Goal: Transaction & Acquisition: Download file/media

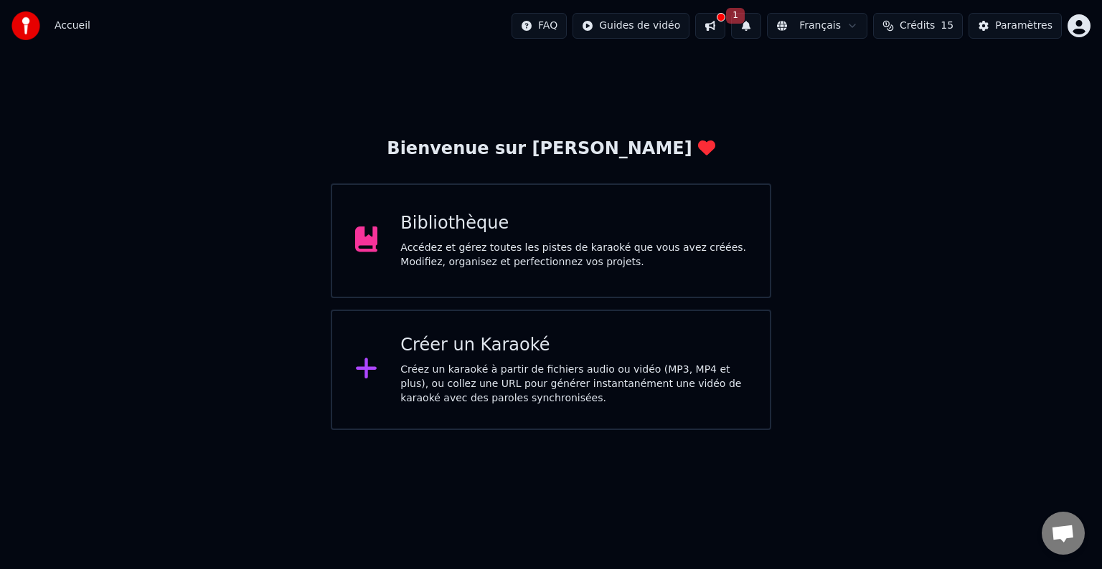
click at [477, 257] on div "Accédez et gérez toutes les pistes de karaoké que vous avez créées. Modifiez, o…" at bounding box center [573, 255] width 346 height 29
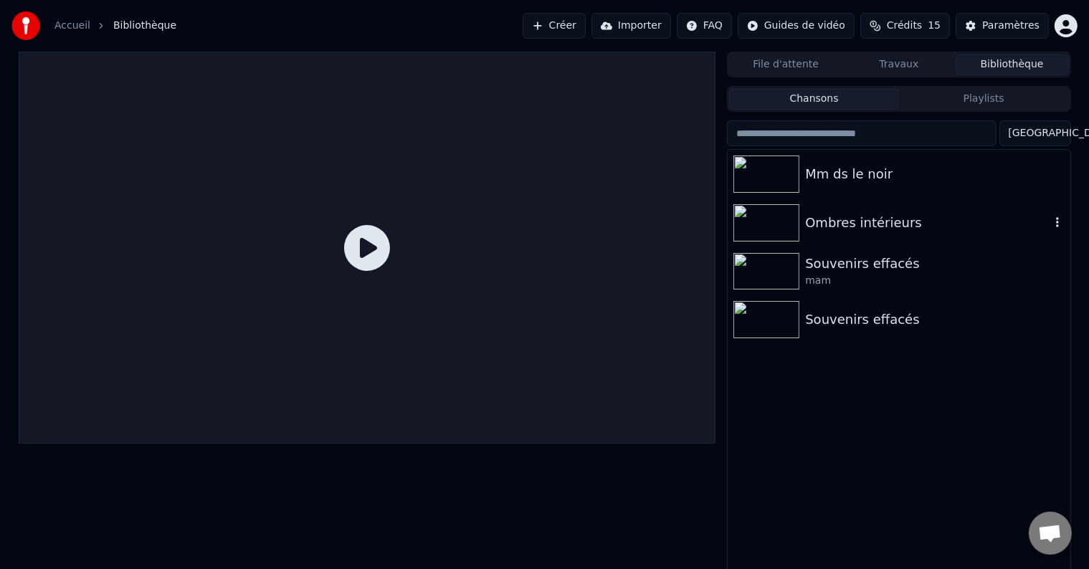
click at [1056, 220] on icon "button" at bounding box center [1058, 222] width 14 height 11
click at [785, 222] on img at bounding box center [767, 222] width 66 height 37
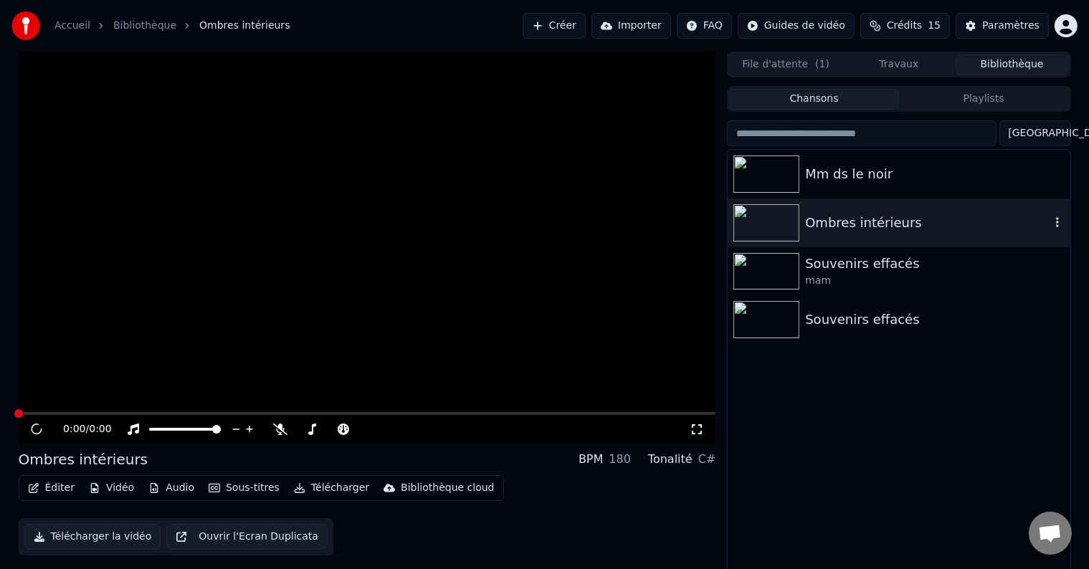
click at [785, 222] on img at bounding box center [767, 222] width 66 height 37
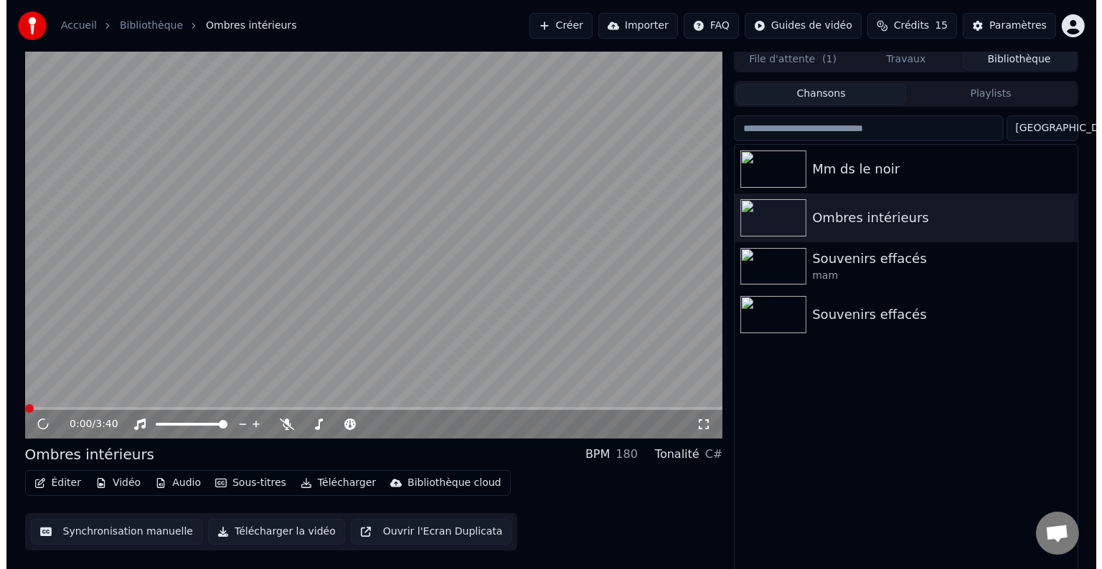
scroll to position [6, 0]
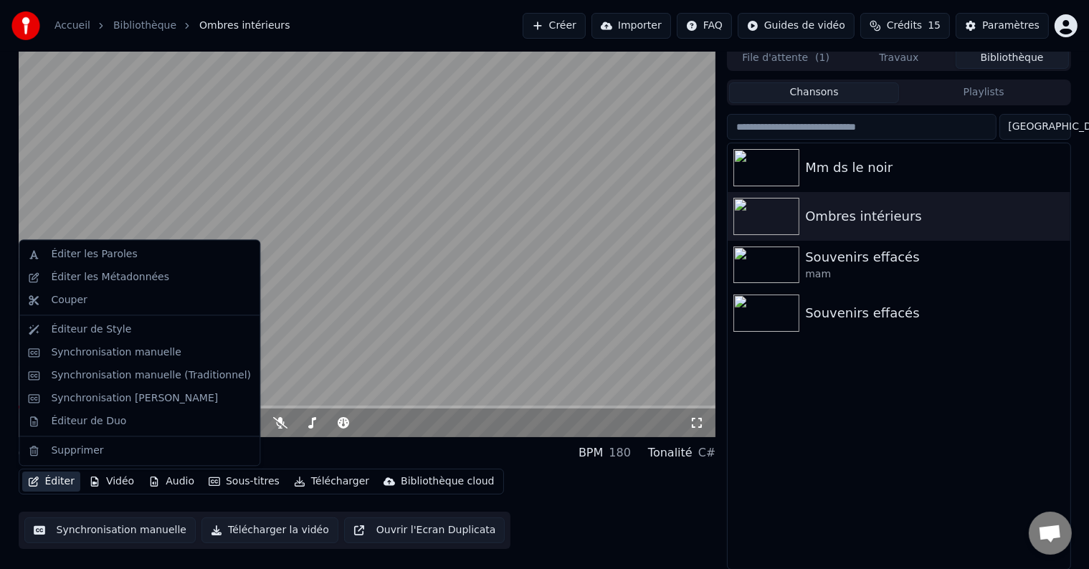
click at [51, 481] on button "Éditer" at bounding box center [51, 482] width 58 height 20
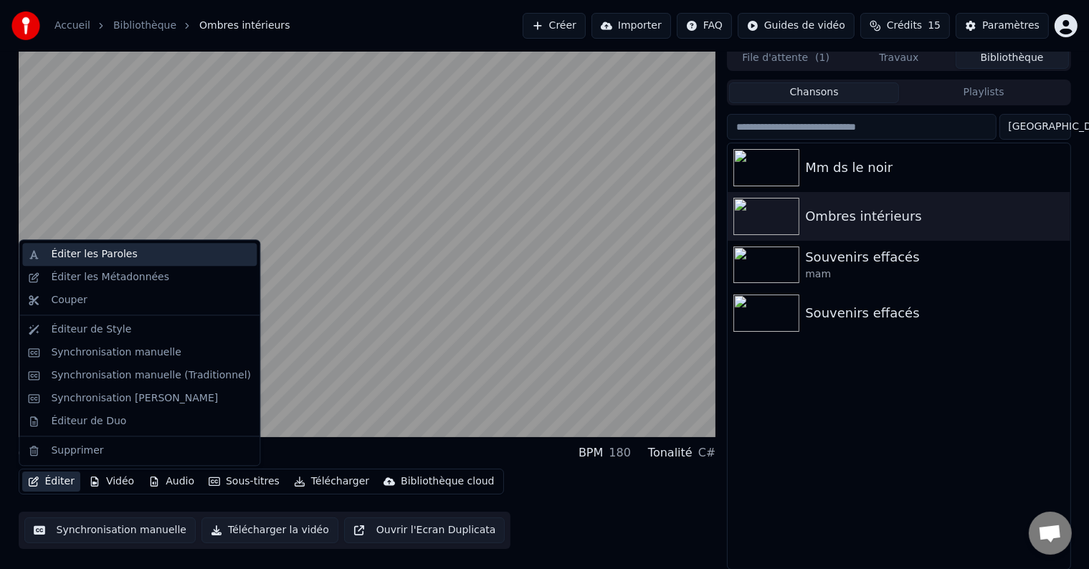
click at [100, 252] on div "Éditer les Paroles" at bounding box center [94, 254] width 86 height 14
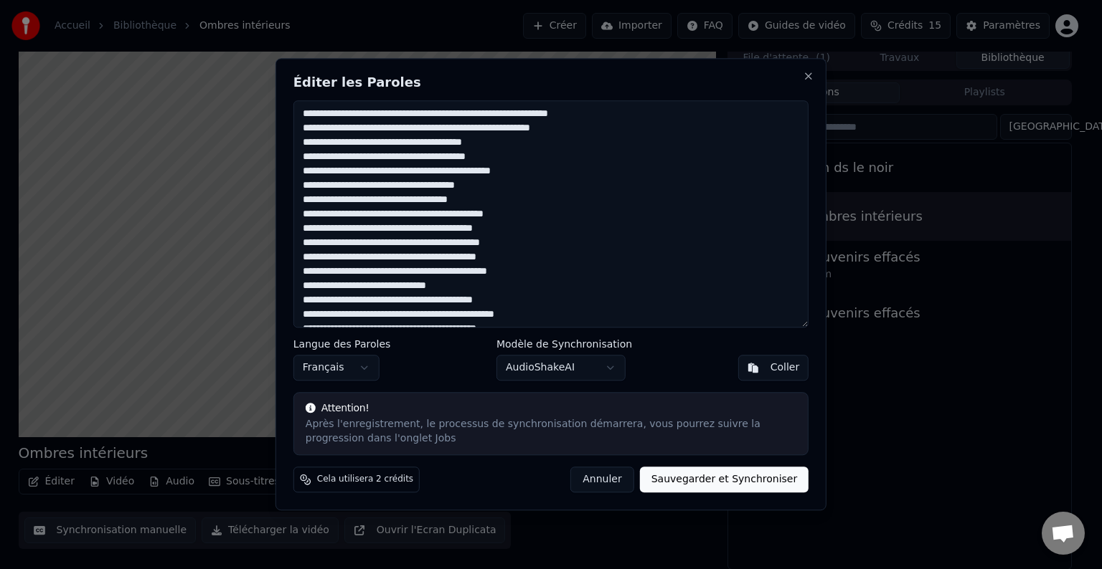
drag, startPoint x: 376, startPoint y: 173, endPoint x: 414, endPoint y: 169, distance: 38.2
click at [414, 169] on textarea at bounding box center [550, 213] width 515 height 227
click at [428, 169] on textarea at bounding box center [550, 213] width 515 height 227
click at [475, 172] on textarea at bounding box center [550, 213] width 515 height 227
click at [397, 169] on textarea at bounding box center [550, 213] width 515 height 227
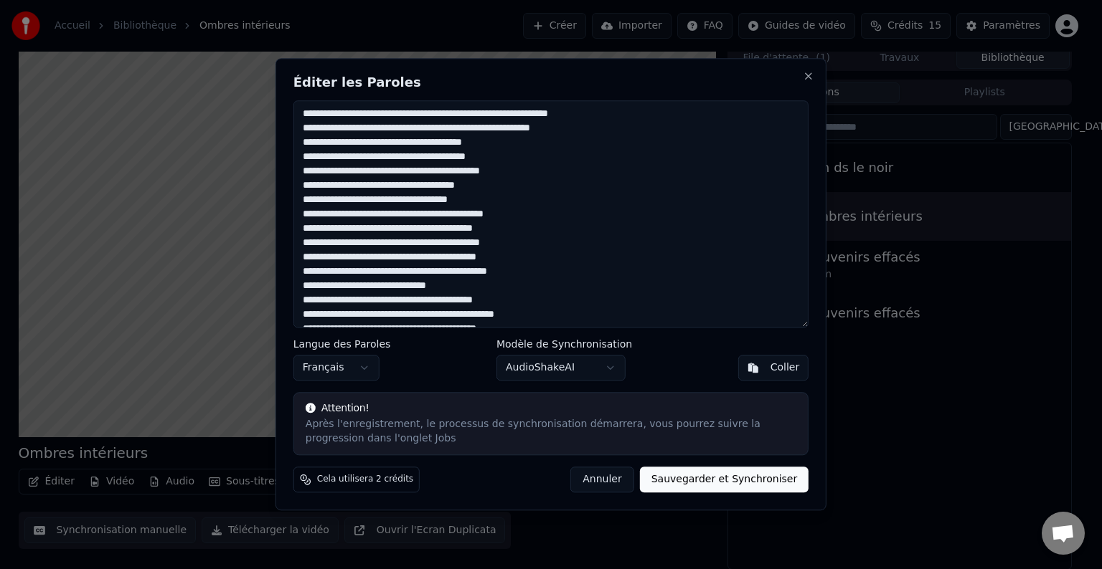
click at [396, 171] on textarea at bounding box center [550, 213] width 515 height 227
click at [514, 188] on textarea at bounding box center [550, 213] width 515 height 227
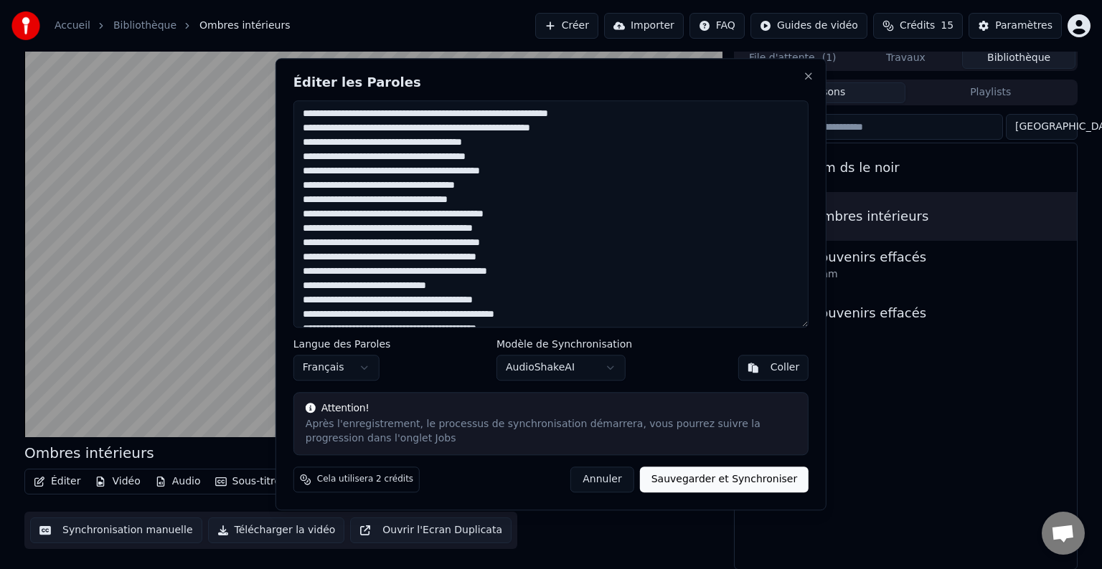
type textarea "**********"
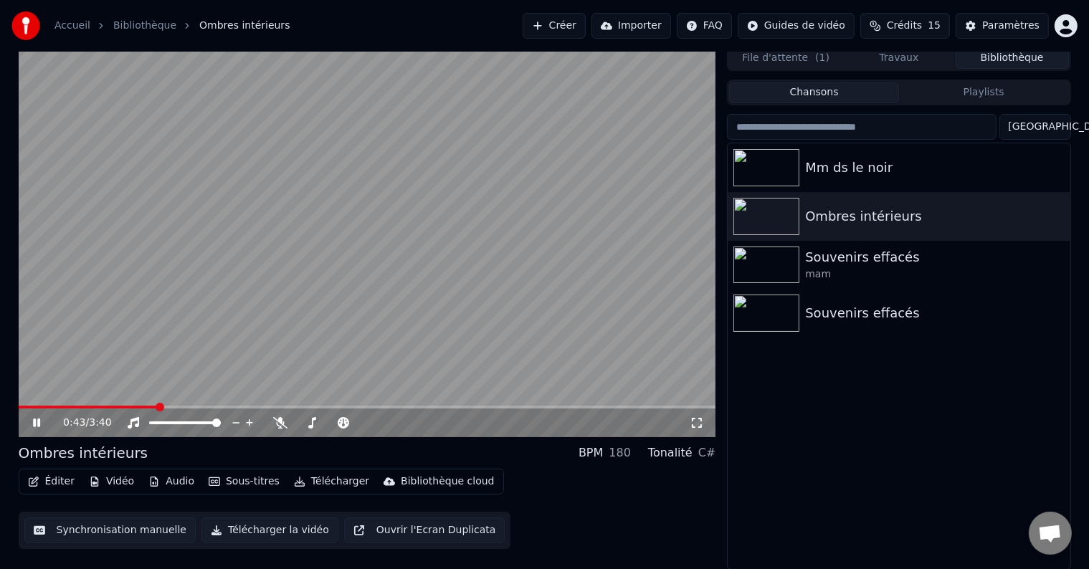
click at [327, 291] on video at bounding box center [368, 241] width 698 height 392
click at [547, 196] on video at bounding box center [368, 241] width 698 height 392
click at [316, 340] on video at bounding box center [368, 241] width 698 height 392
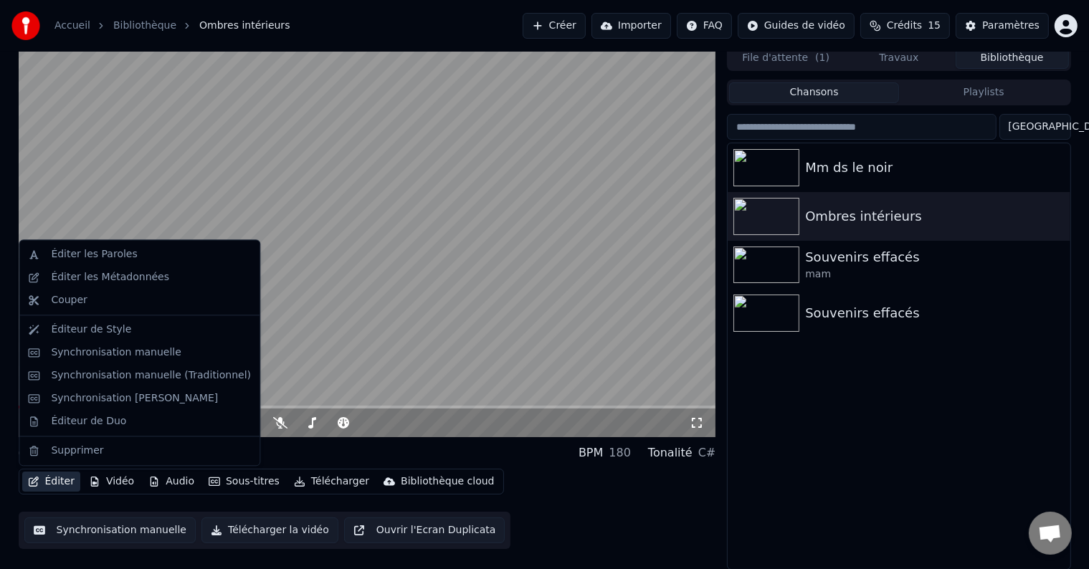
click at [39, 477] on button "Éditer" at bounding box center [51, 482] width 58 height 20
click at [96, 247] on div "Éditer les Paroles" at bounding box center [139, 254] width 235 height 23
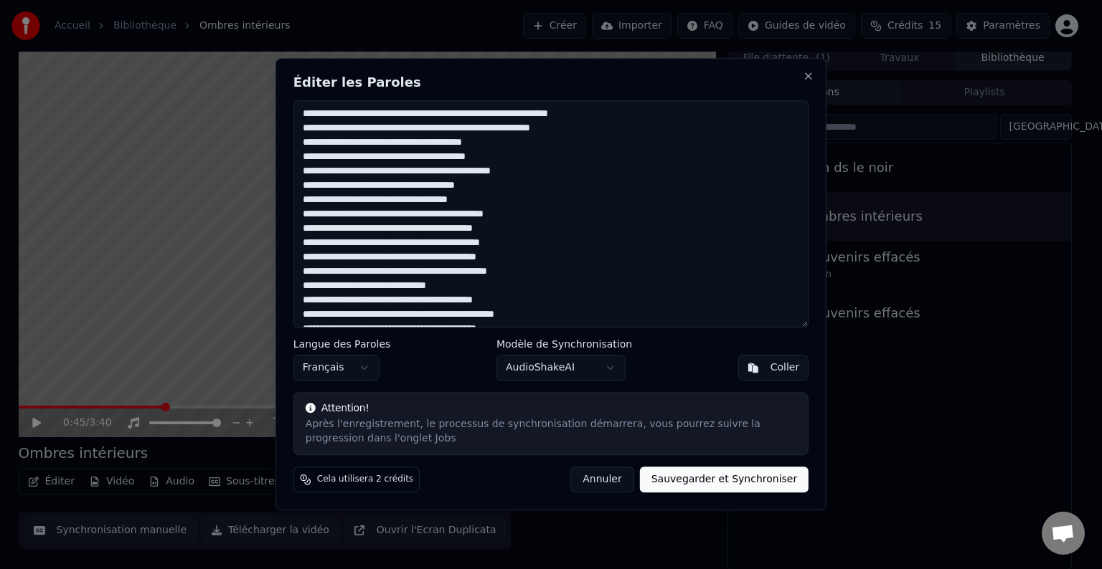
drag, startPoint x: 371, startPoint y: 172, endPoint x: 427, endPoint y: 174, distance: 56.0
click at [427, 174] on textarea at bounding box center [550, 213] width 515 height 227
click at [536, 195] on textarea at bounding box center [550, 213] width 515 height 227
type textarea "**********"
click at [706, 479] on button "Sauvegarder et Synchroniser" at bounding box center [724, 481] width 169 height 26
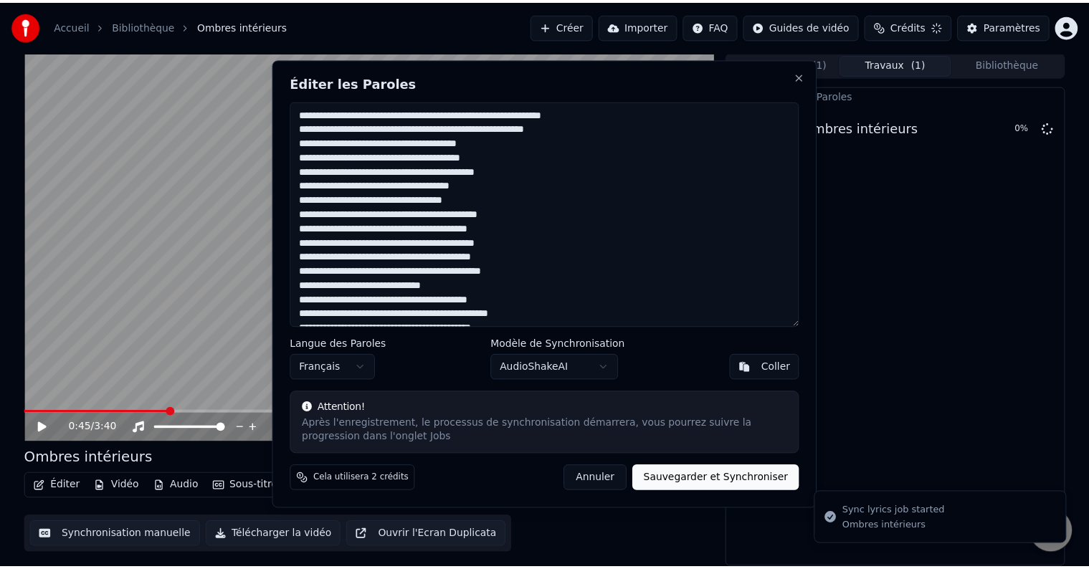
scroll to position [0, 0]
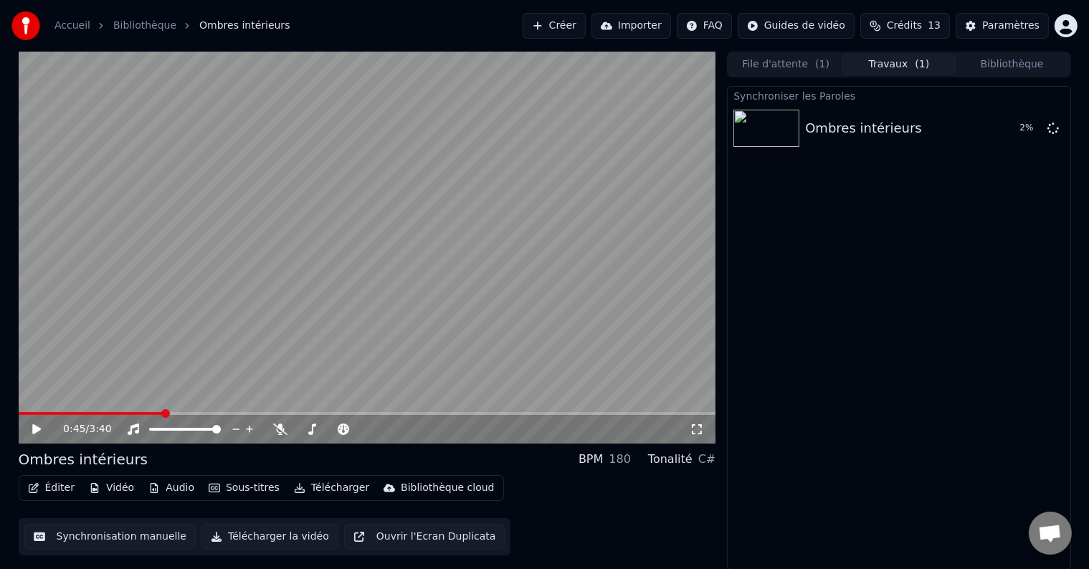
click at [30, 427] on icon at bounding box center [47, 429] width 34 height 11
click at [49, 415] on span at bounding box center [53, 414] width 9 height 9
click at [40, 430] on icon at bounding box center [47, 429] width 34 height 11
click at [392, 238] on video at bounding box center [368, 248] width 698 height 392
click at [1009, 130] on button "Jouer" at bounding box center [1017, 128] width 50 height 26
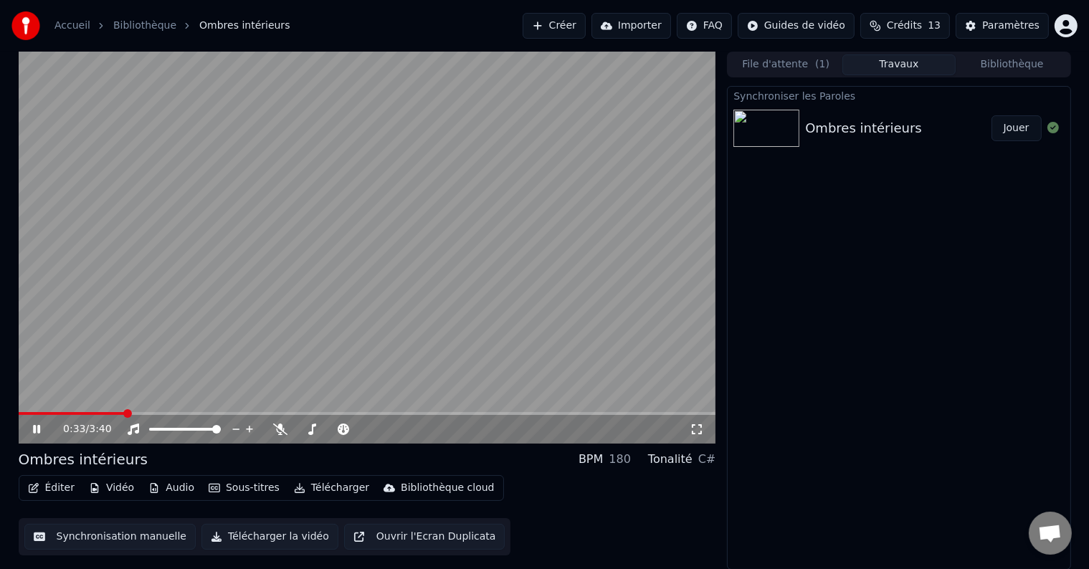
drag, startPoint x: 568, startPoint y: 512, endPoint x: 416, endPoint y: 419, distance: 178.4
click at [562, 511] on div "Éditer Vidéo Audio Sous-titres Télécharger Bibliothèque cloud Synchronisation m…" at bounding box center [368, 515] width 698 height 80
click at [155, 287] on video at bounding box center [368, 248] width 698 height 392
click at [328, 492] on button "Télécharger" at bounding box center [331, 488] width 87 height 20
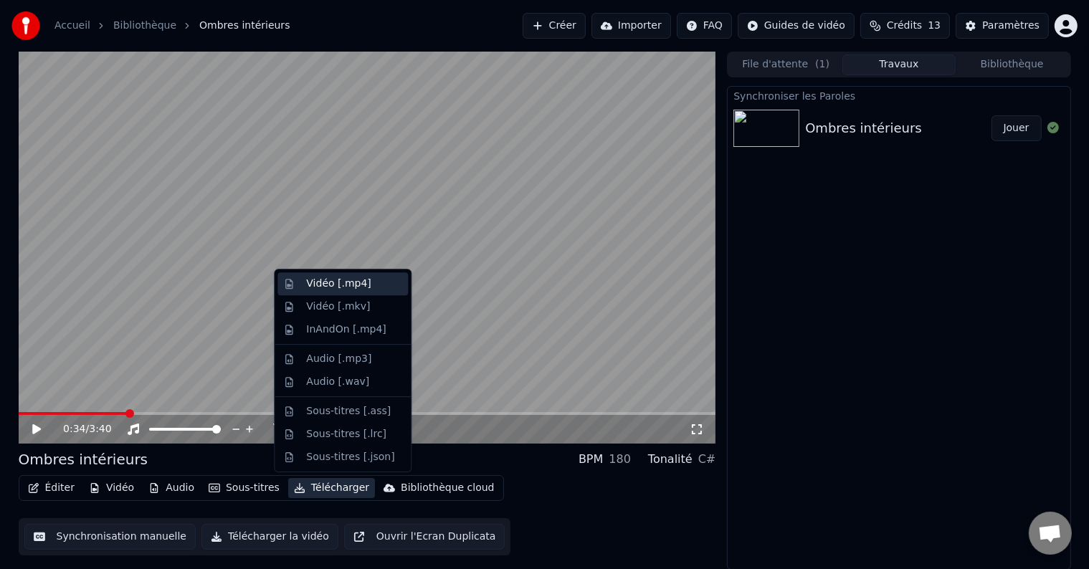
click at [331, 281] on div "Vidéo [.mp4]" at bounding box center [338, 284] width 65 height 14
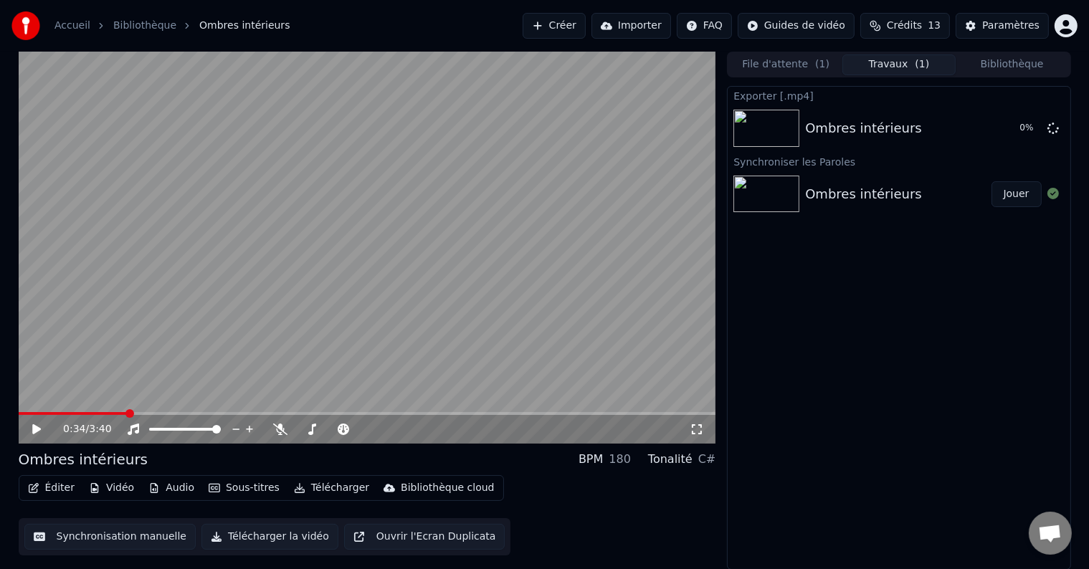
click at [314, 493] on button "Télécharger" at bounding box center [331, 488] width 87 height 20
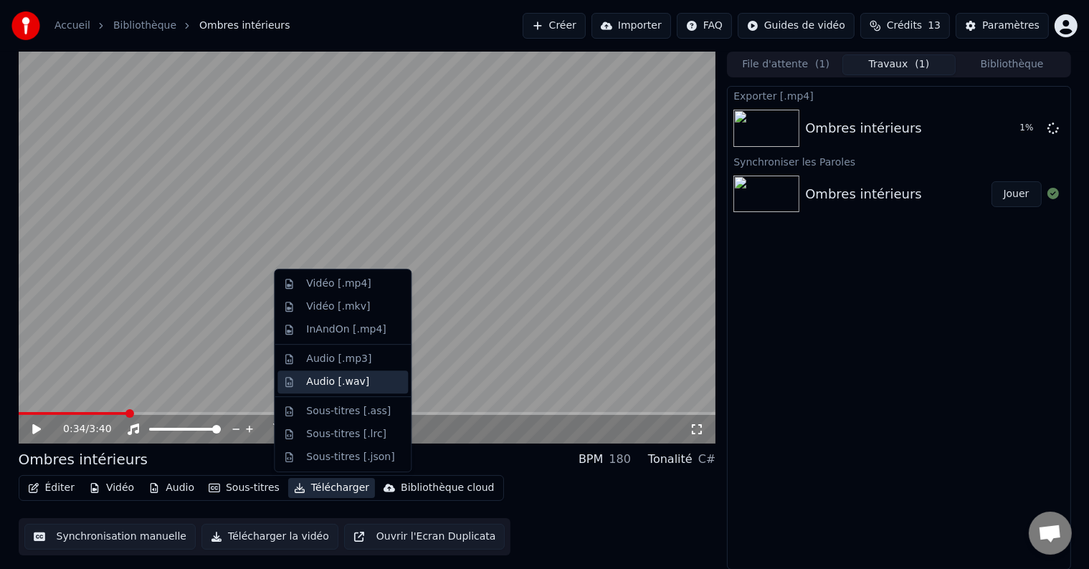
click at [324, 390] on div "Audio [.wav]" at bounding box center [343, 382] width 131 height 23
